Goal: Navigation & Orientation: Find specific page/section

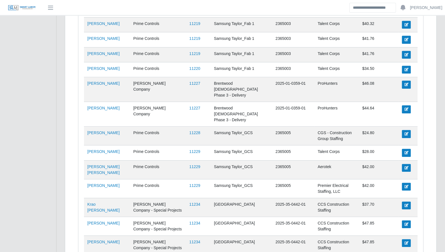
scroll to position [1522, 0]
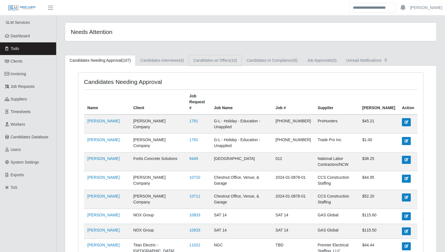
click at [219, 58] on link "Candidates w/ Offers (10)" at bounding box center [215, 60] width 53 height 11
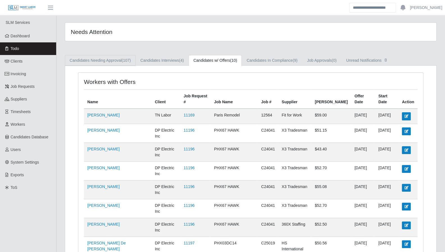
click at [109, 57] on link "Candidates Needing Approval (107)" at bounding box center [100, 60] width 71 height 11
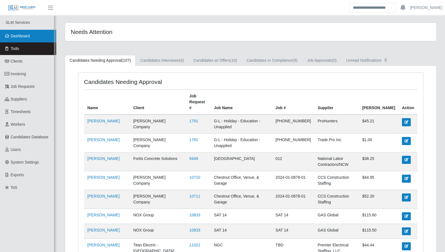
click at [28, 37] on span "Dashboard" at bounding box center [20, 36] width 19 height 4
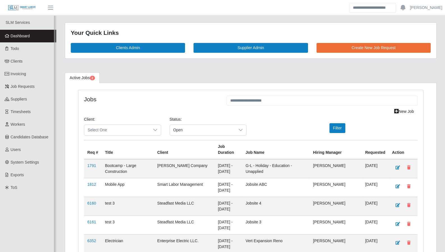
click at [21, 35] on span "Dashboard" at bounding box center [20, 36] width 19 height 4
